Goal: Navigation & Orientation: Find specific page/section

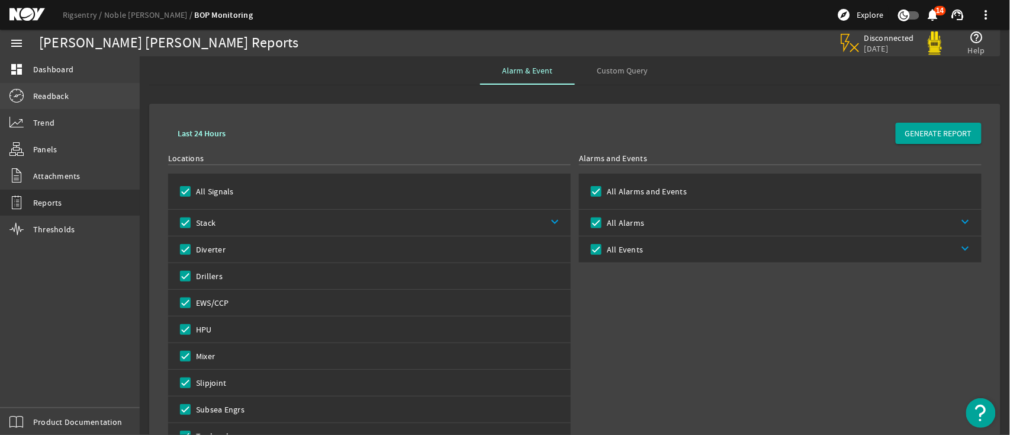
click at [72, 88] on link "Readback" at bounding box center [70, 96] width 140 height 26
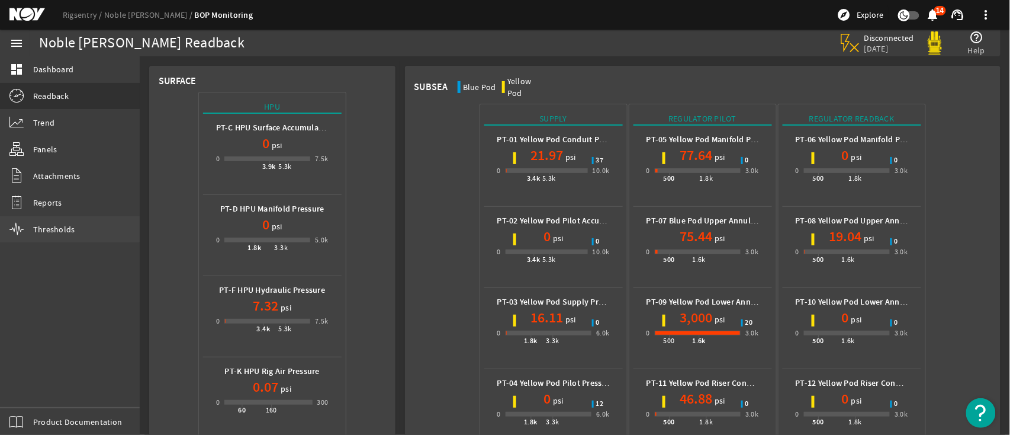
click at [87, 220] on link "Thresholds" at bounding box center [70, 229] width 140 height 26
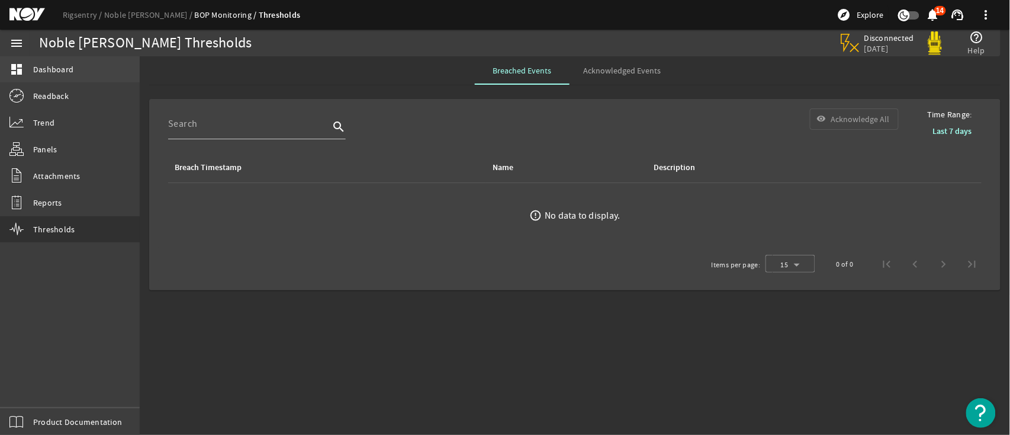
click at [58, 64] on span "Dashboard" at bounding box center [53, 69] width 40 height 12
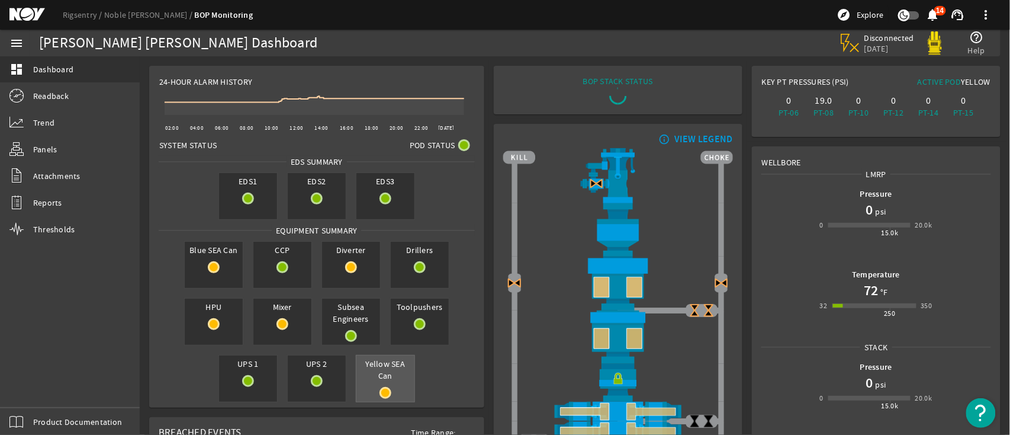
click at [387, 376] on span "Yellow SEA Can" at bounding box center [386, 369] width 58 height 28
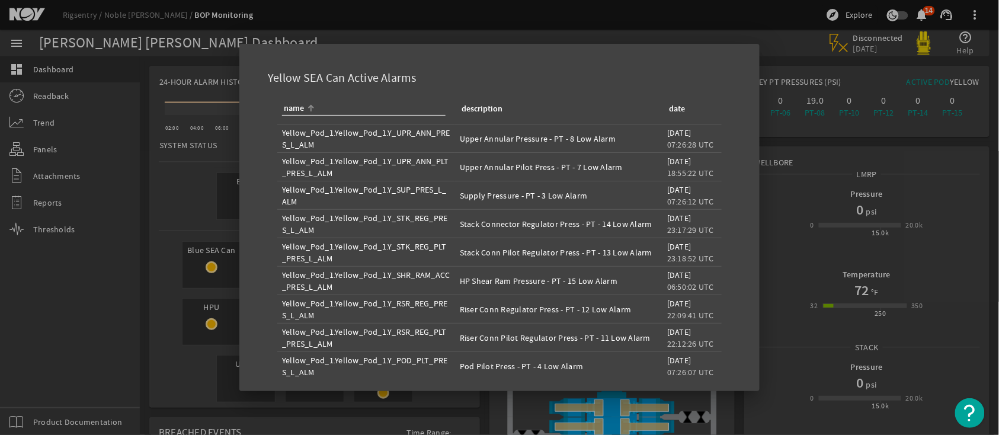
click at [806, 198] on div at bounding box center [499, 217] width 999 height 435
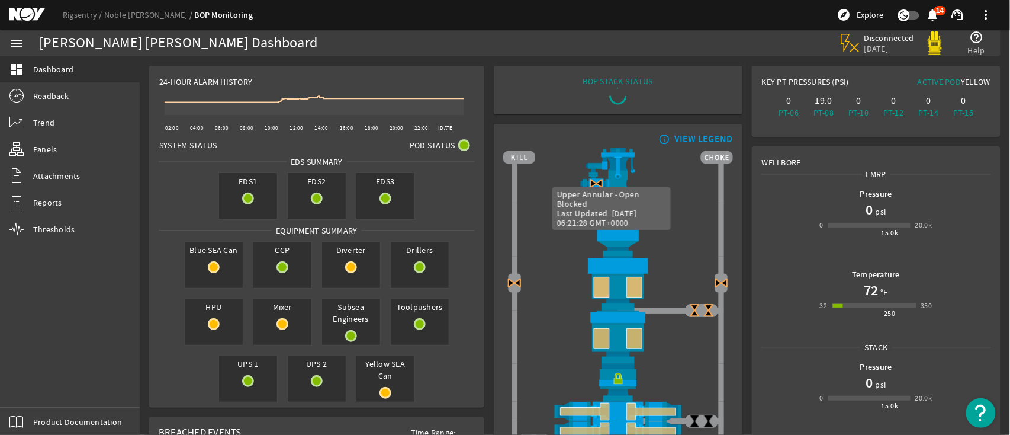
scroll to position [158, 0]
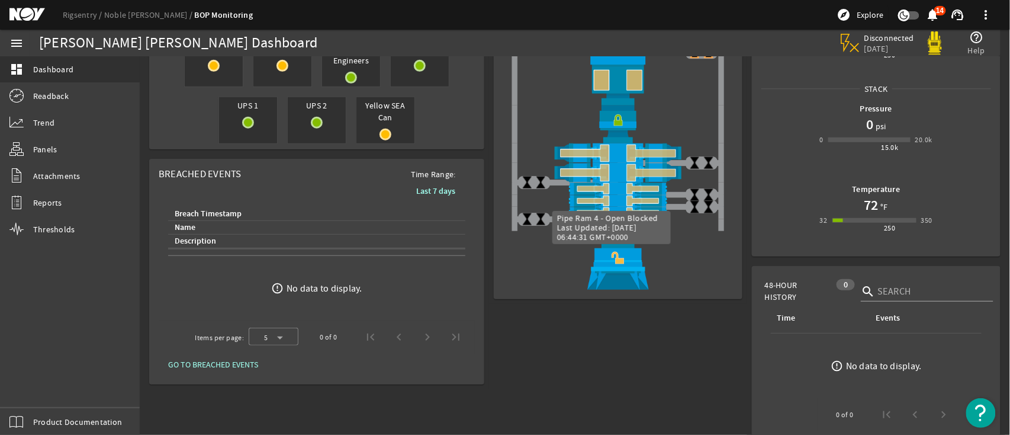
scroll to position [273, 0]
